Goal: Find specific page/section

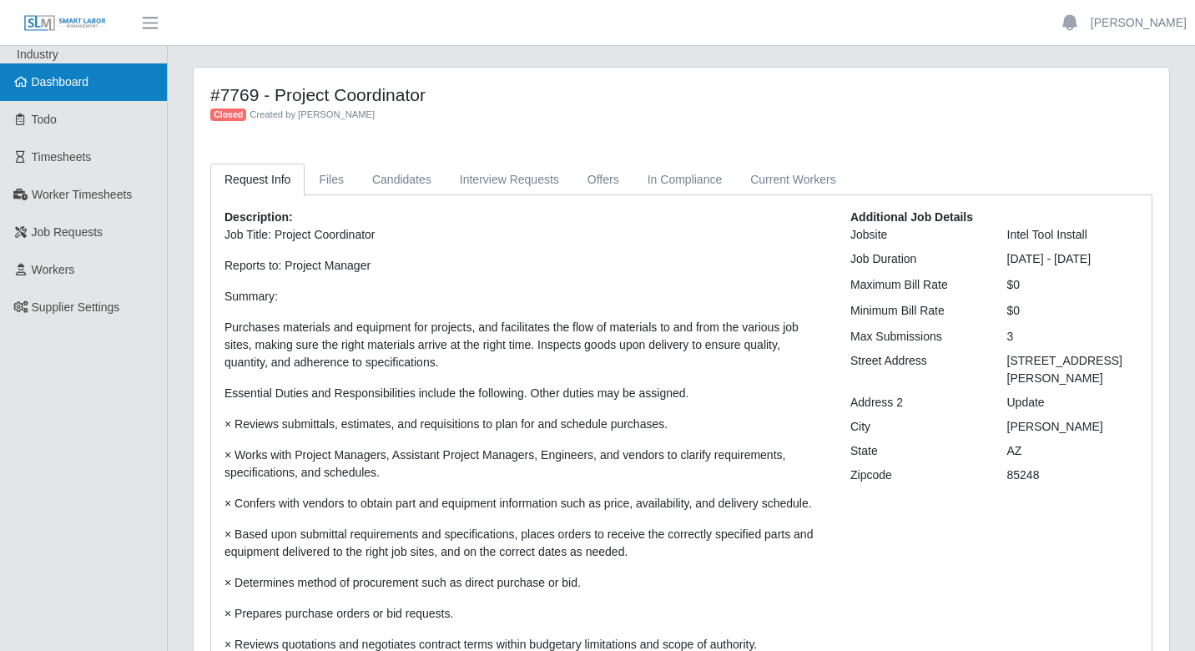
click at [116, 88] on link "Dashboard" at bounding box center [83, 82] width 167 height 38
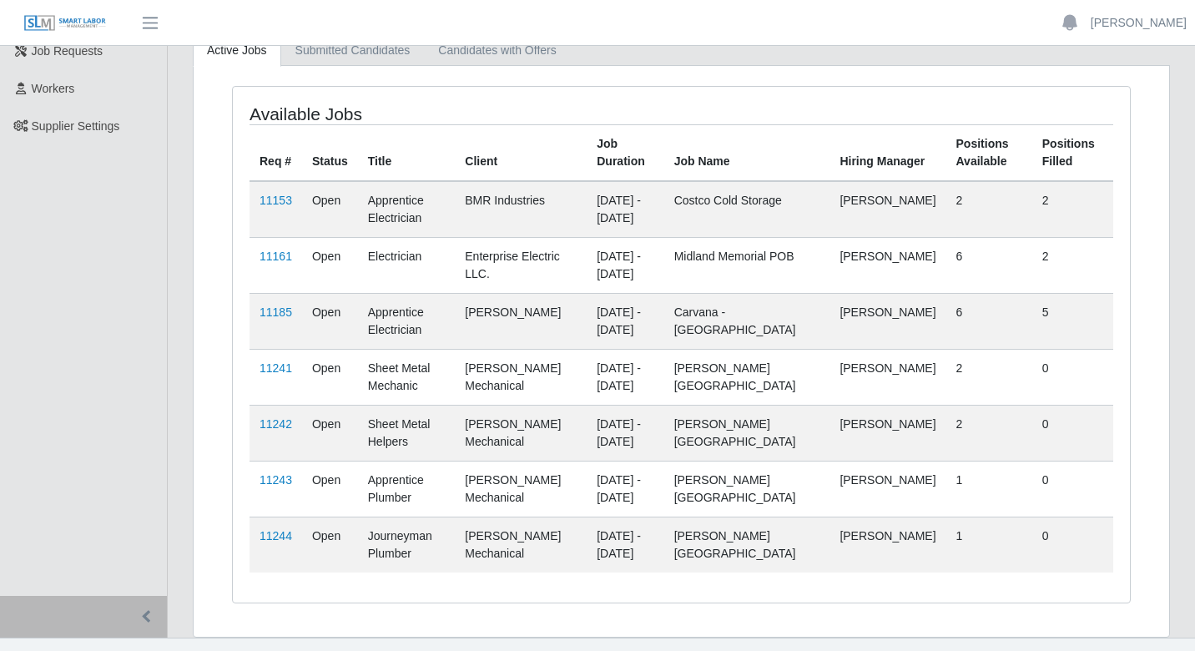
scroll to position [197, 0]
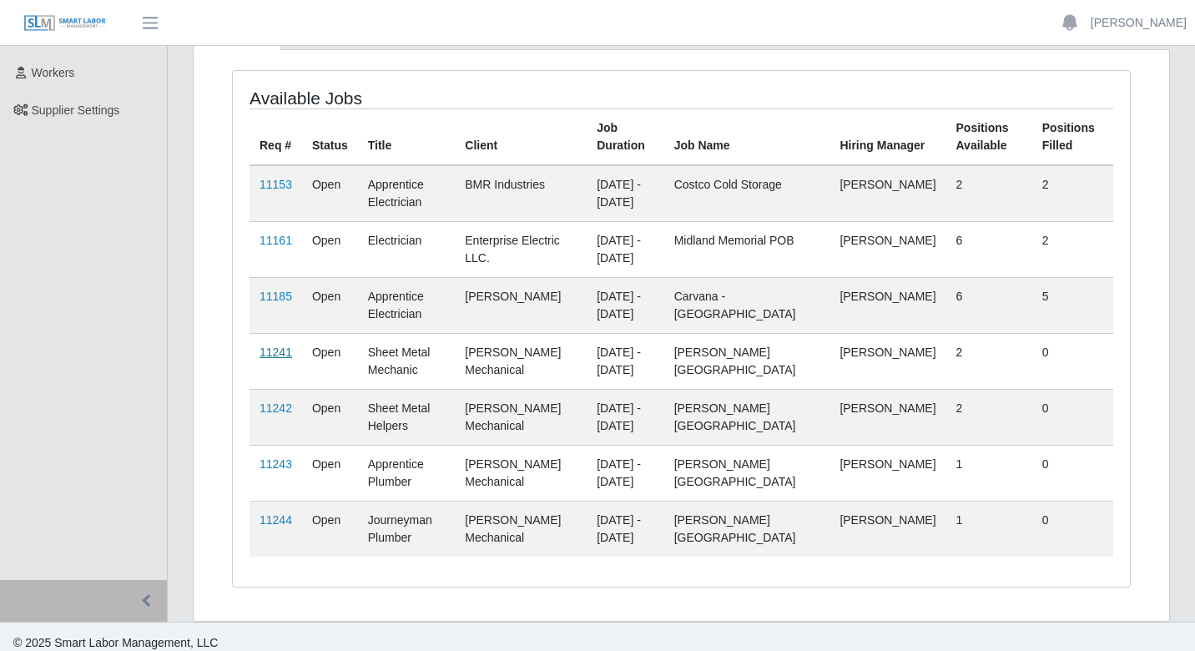
click at [277, 355] on link "11241" at bounding box center [276, 351] width 33 height 13
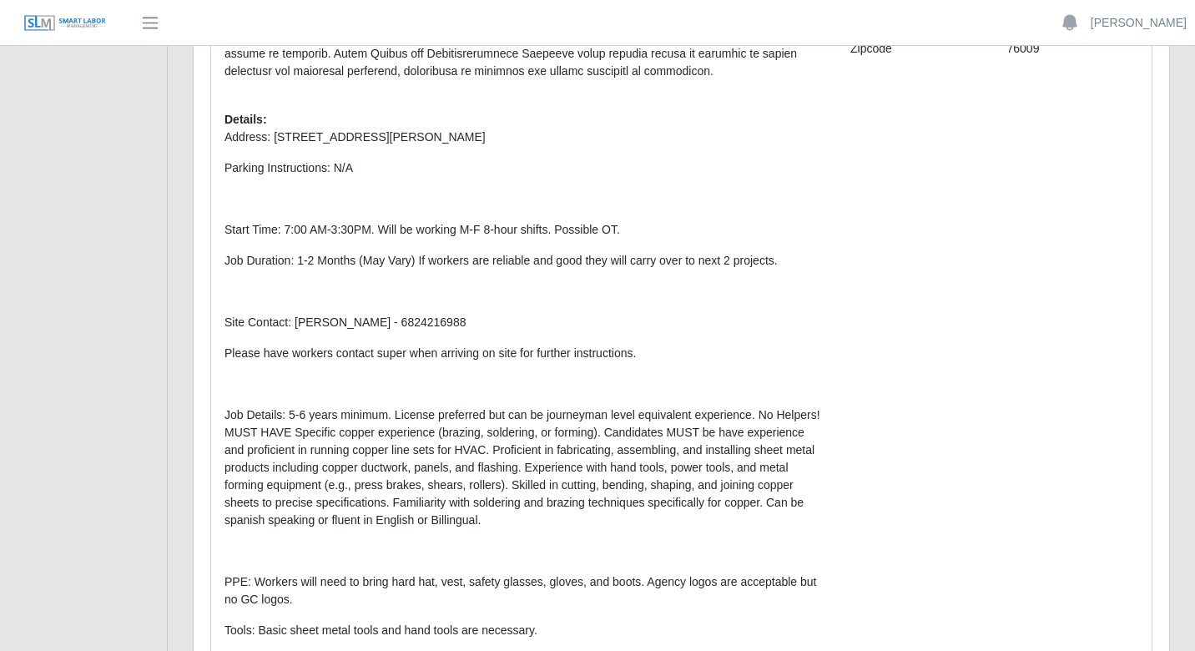
scroll to position [438, 0]
